Goal: Information Seeking & Learning: Learn about a topic

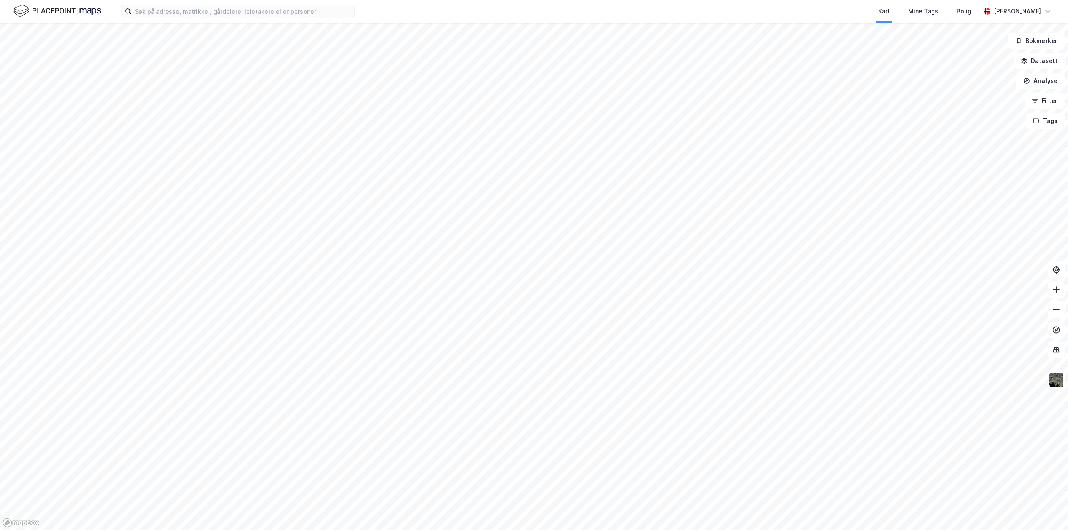
click at [513, 0] on html "Kart Mine Tags [PERSON_NAME] Bokmerker Datasett Analyse Filter Tags" at bounding box center [534, 265] width 1068 height 530
click at [605, 0] on html "Kart Mine Tags [PERSON_NAME] Bokmerker Datasett Analyse Filter Tags" at bounding box center [534, 265] width 1068 height 530
click at [624, 0] on html "Kart Mine Tags [PERSON_NAME] Bokmerker Datasett Analyse Filter Tags" at bounding box center [534, 265] width 1068 height 530
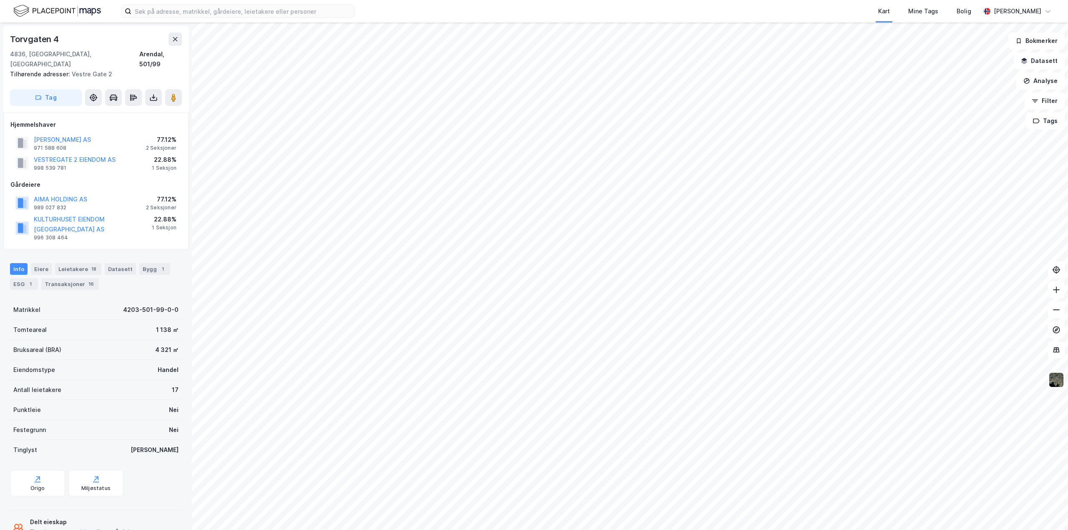
click at [1055, 382] on img at bounding box center [1056, 380] width 16 height 16
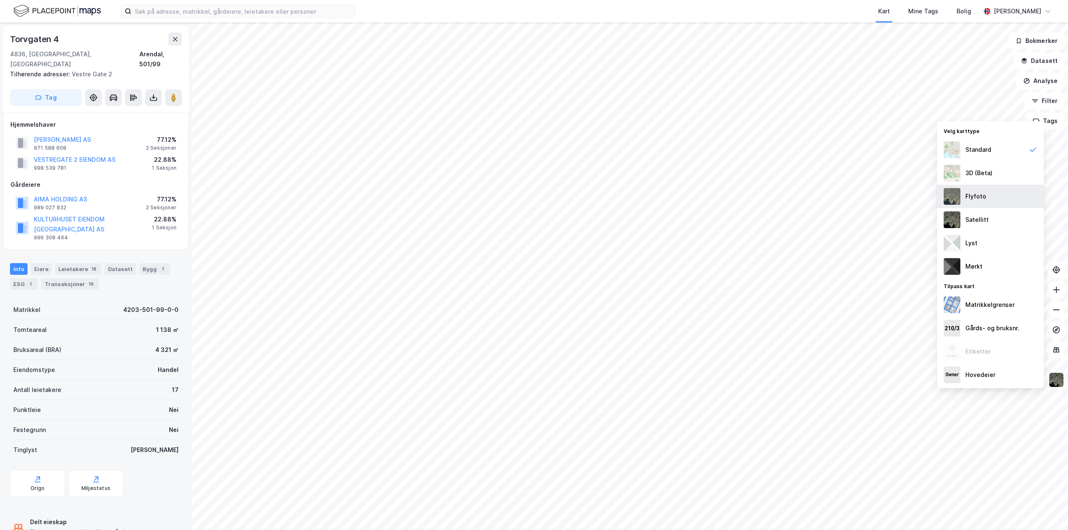
click at [953, 199] on img at bounding box center [951, 196] width 17 height 17
